Goal: Navigation & Orientation: Find specific page/section

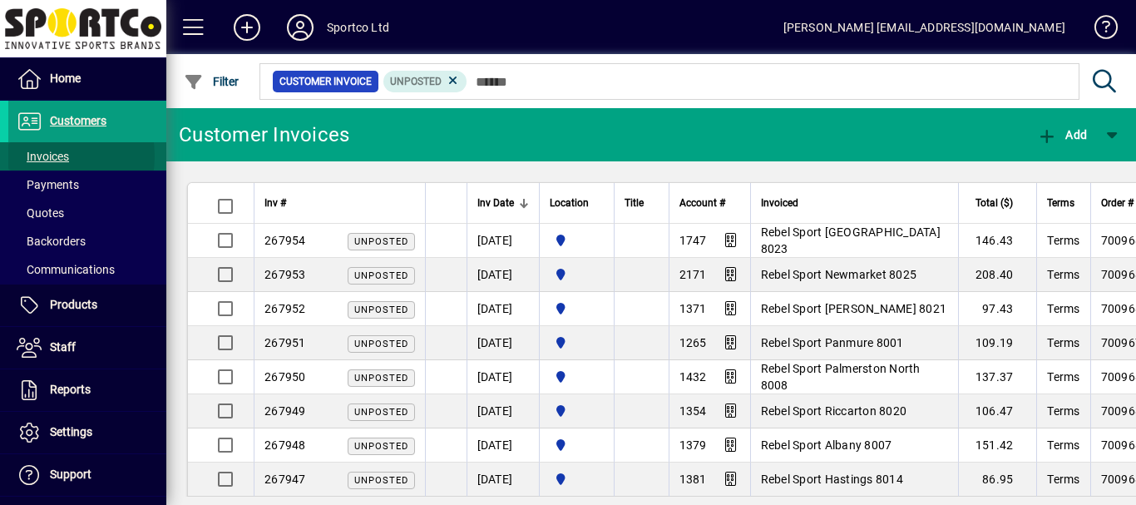
click at [41, 156] on span "Invoices" at bounding box center [43, 156] width 52 height 13
click at [451, 80] on icon at bounding box center [453, 80] width 15 height 15
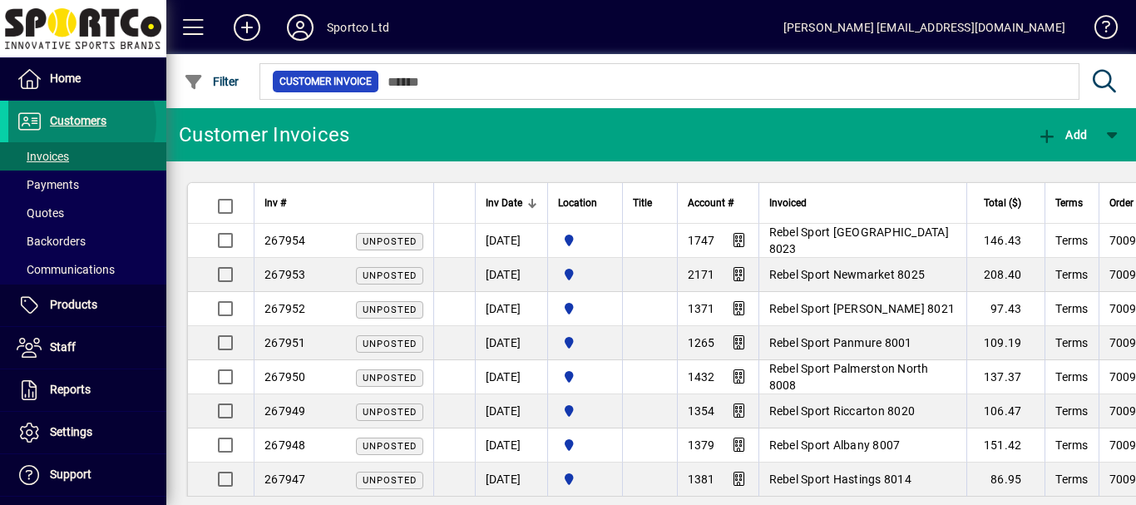
click at [72, 122] on span "Customers" at bounding box center [78, 120] width 57 height 13
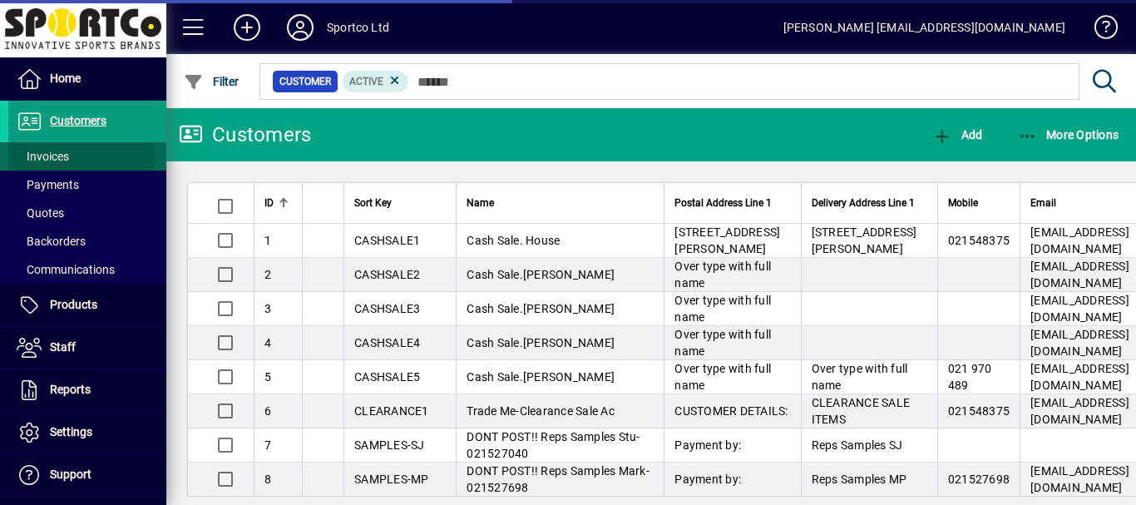
click at [50, 156] on span "Invoices" at bounding box center [43, 156] width 52 height 13
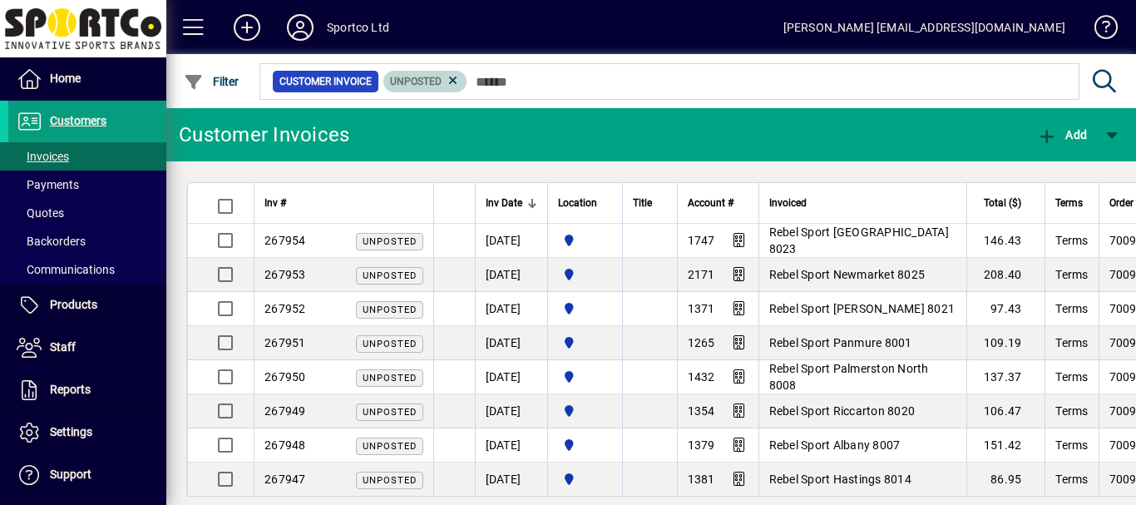
click at [449, 79] on icon at bounding box center [453, 80] width 15 height 15
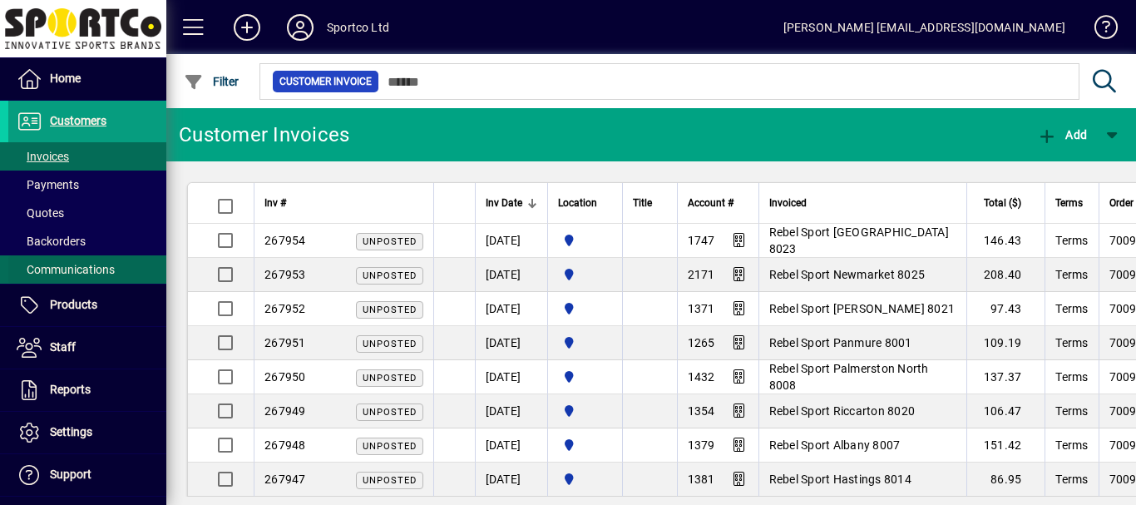
click at [63, 269] on span "Communications" at bounding box center [66, 269] width 98 height 13
